Goal: Task Accomplishment & Management: Use online tool/utility

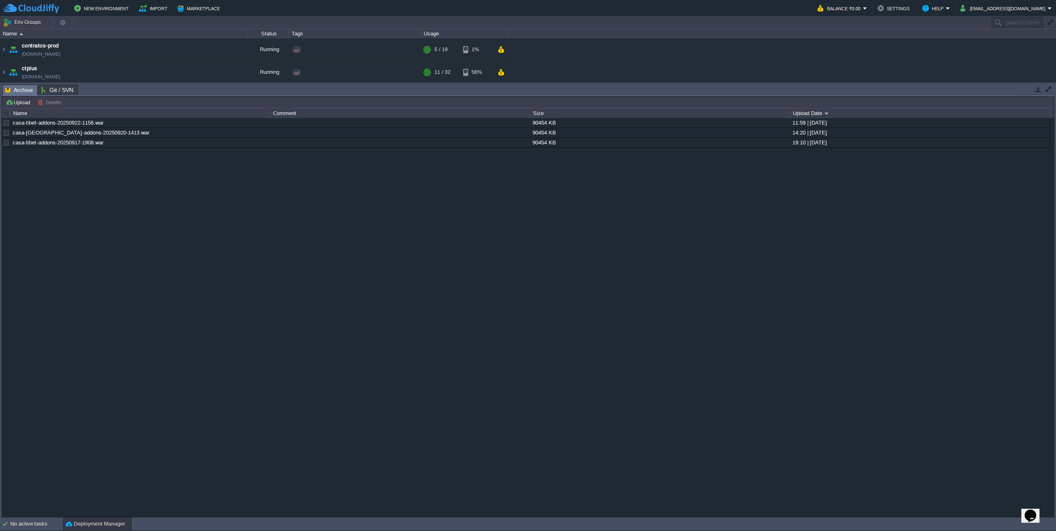
click at [7, 114] on div at bounding box center [6, 113] width 7 height 7
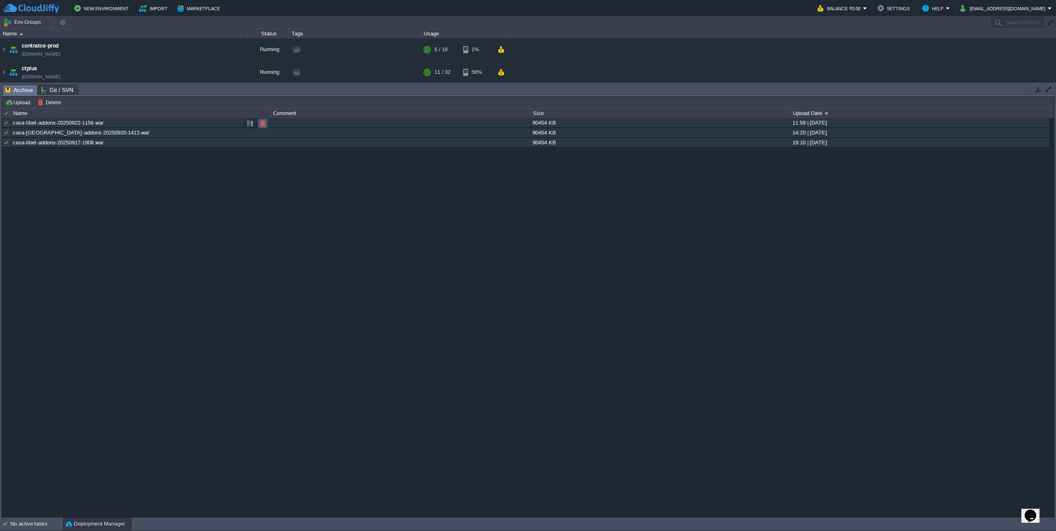
click at [260, 122] on button "button" at bounding box center [262, 123] width 7 height 7
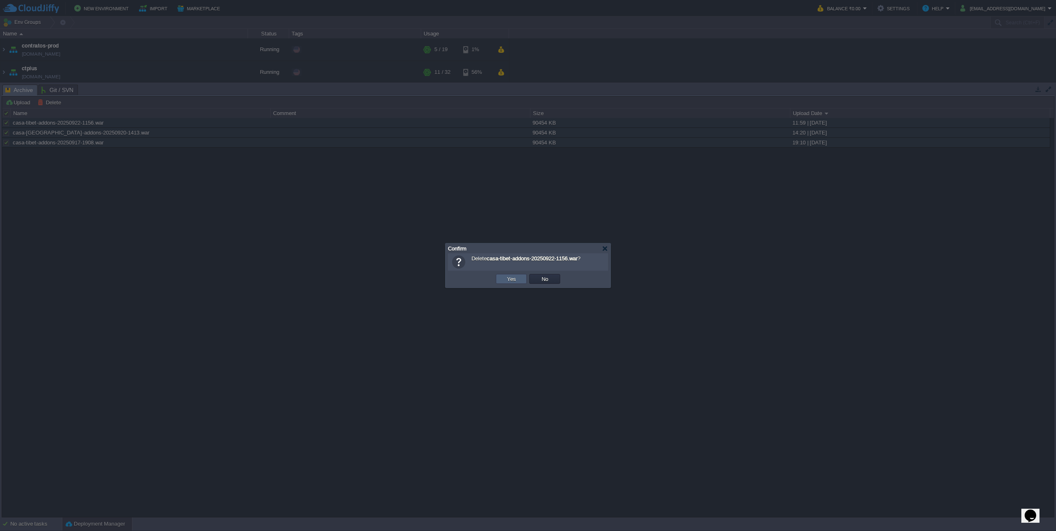
click at [508, 277] on button "Yes" at bounding box center [511, 278] width 14 height 7
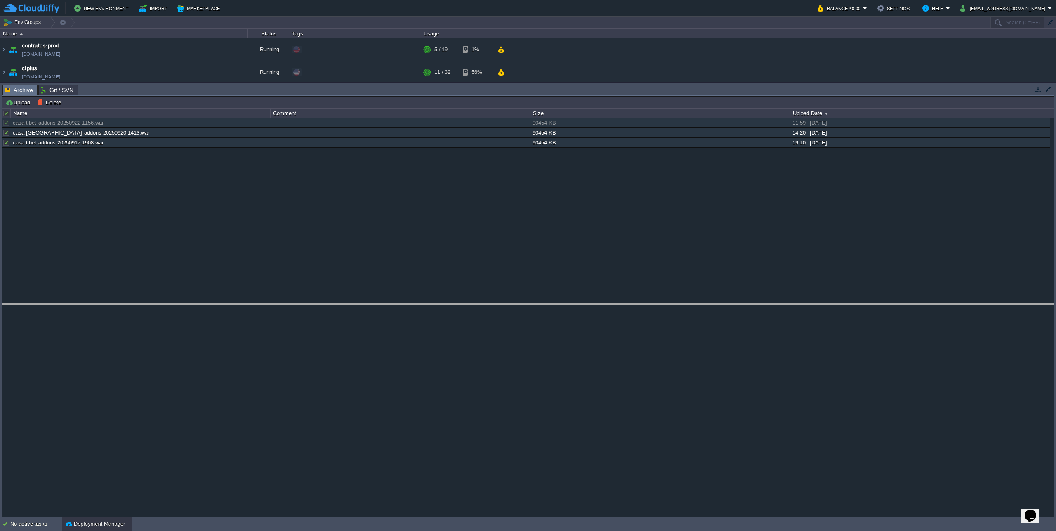
drag, startPoint x: 490, startPoint y: 95, endPoint x: 482, endPoint y: 314, distance: 219.1
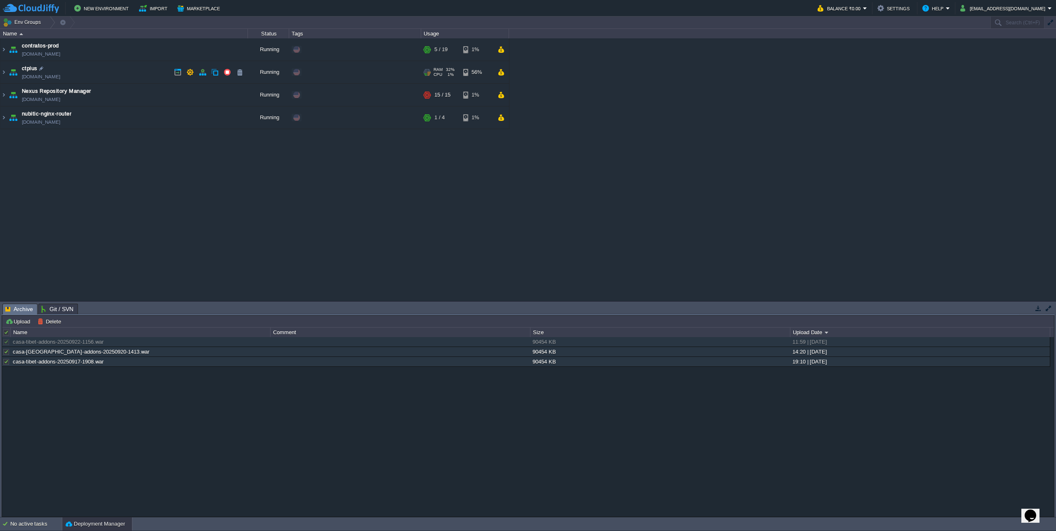
click at [5, 73] on img at bounding box center [3, 72] width 7 height 22
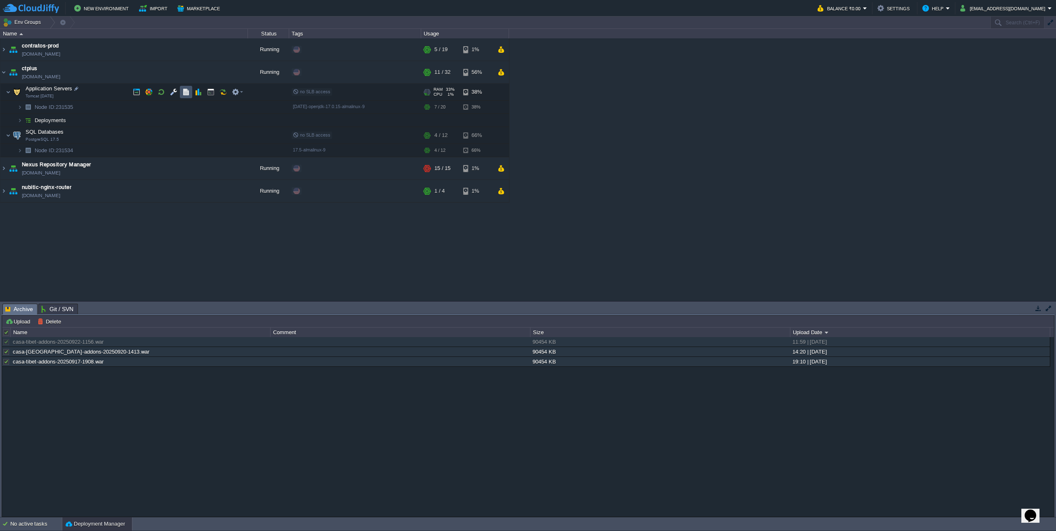
click at [188, 92] on button "button" at bounding box center [185, 91] width 7 height 7
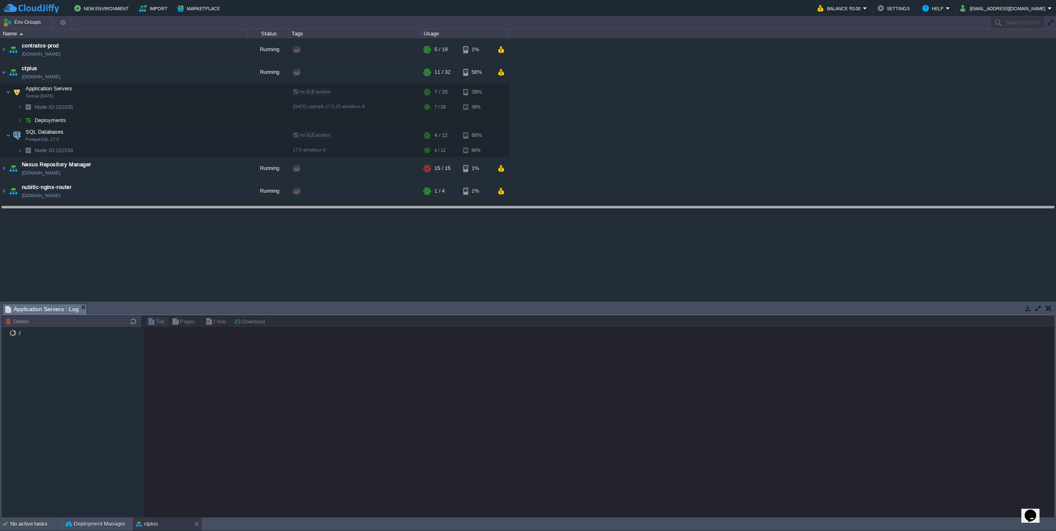
drag, startPoint x: 332, startPoint y: 306, endPoint x: 353, endPoint y: 209, distance: 99.6
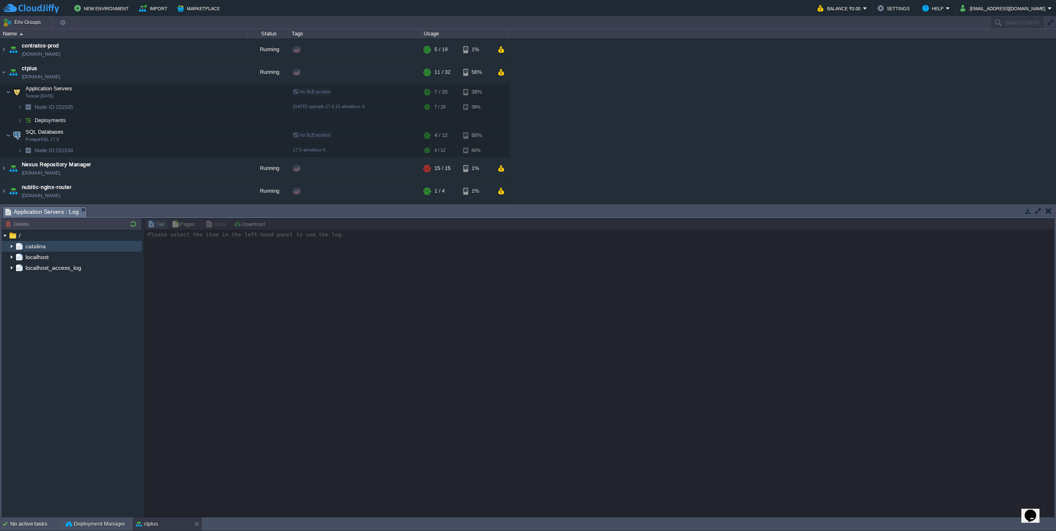
click at [10, 247] on img at bounding box center [11, 246] width 7 height 11
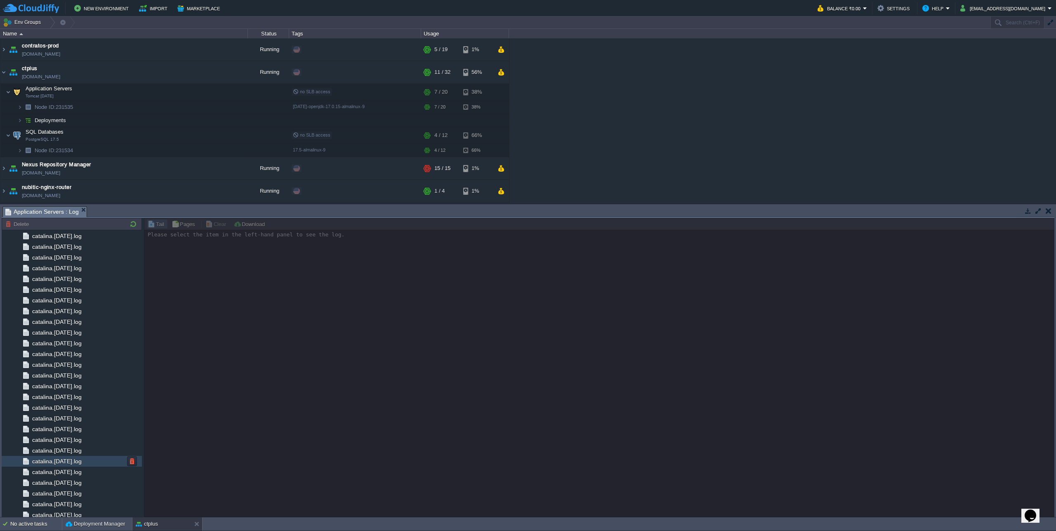
scroll to position [679, 0]
click at [61, 489] on span "catalina.out" at bounding box center [47, 489] width 33 height 7
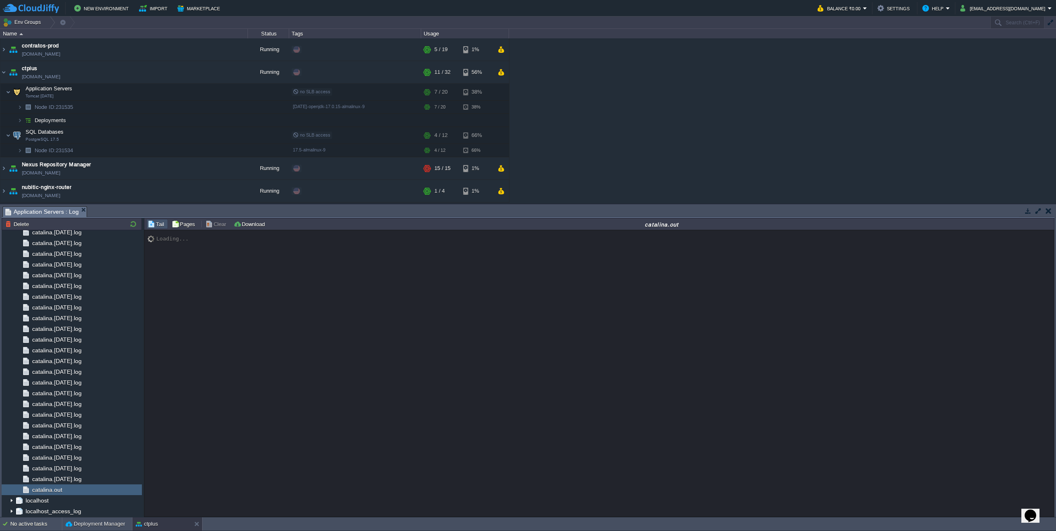
scroll to position [7298, 0]
